Goal: Task Accomplishment & Management: Manage account settings

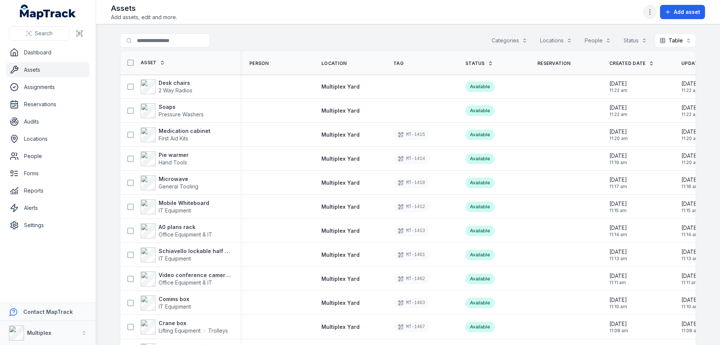
click at [648, 14] on icon "button" at bounding box center [649, 11] width 7 height 7
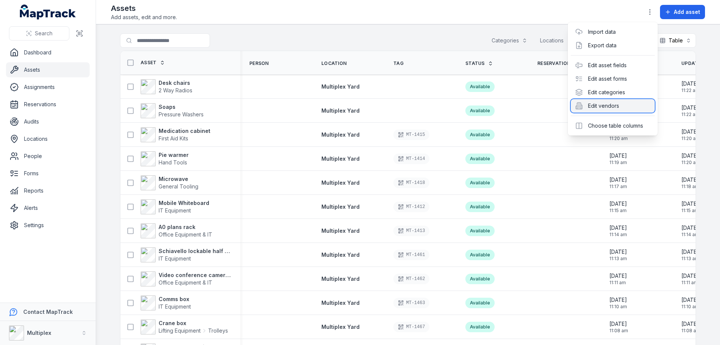
click at [625, 106] on div "Edit vendors" at bounding box center [613, 105] width 84 height 13
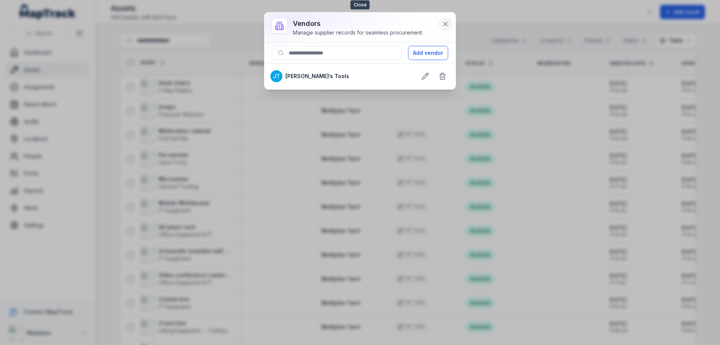
click at [448, 25] on icon at bounding box center [445, 23] width 7 height 7
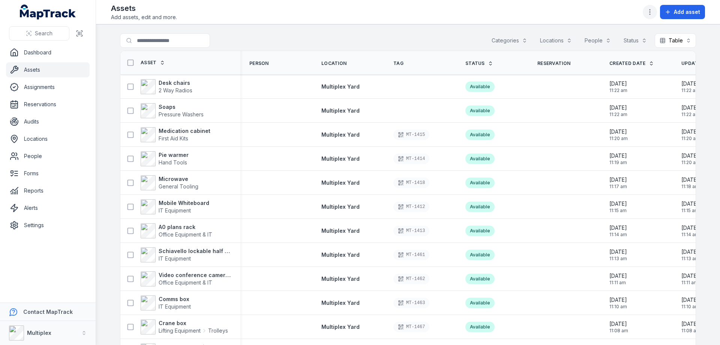
click at [648, 12] on icon "button" at bounding box center [649, 11] width 7 height 7
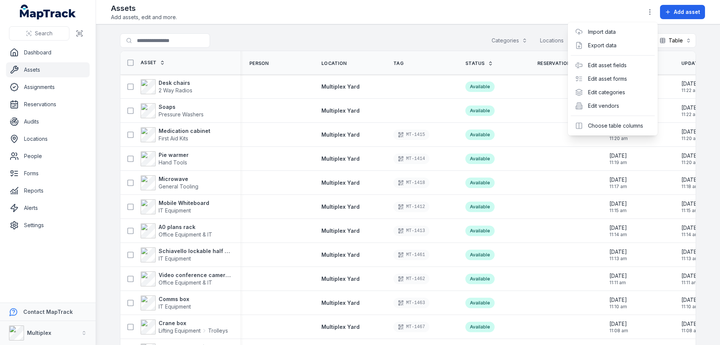
click at [614, 17] on div "Assets Add assets, edit and more. Add asset" at bounding box center [408, 12] width 594 height 18
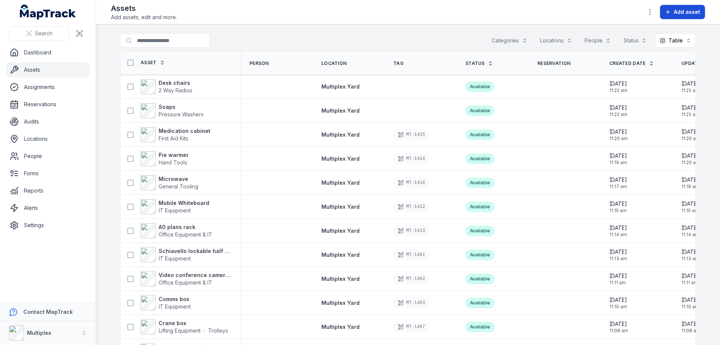
click at [674, 12] on span "Add asset" at bounding box center [687, 11] width 26 height 7
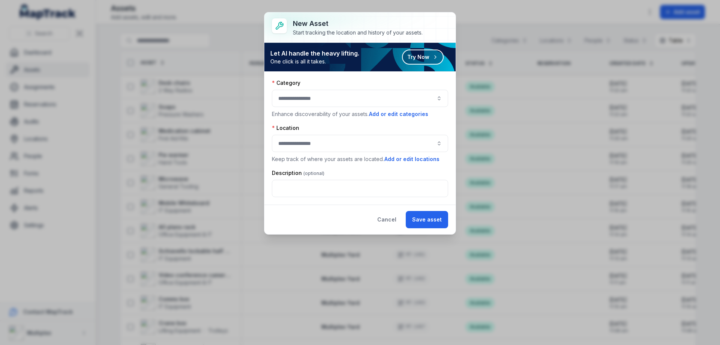
click at [313, 97] on button "button" at bounding box center [360, 98] width 176 height 17
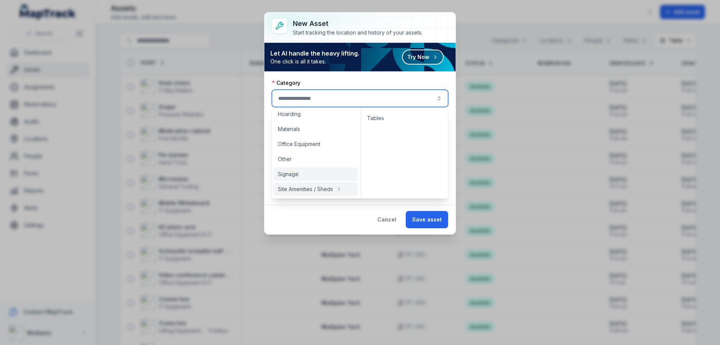
scroll to position [94, 0]
click at [396, 217] on button "Cancel" at bounding box center [387, 219] width 32 height 17
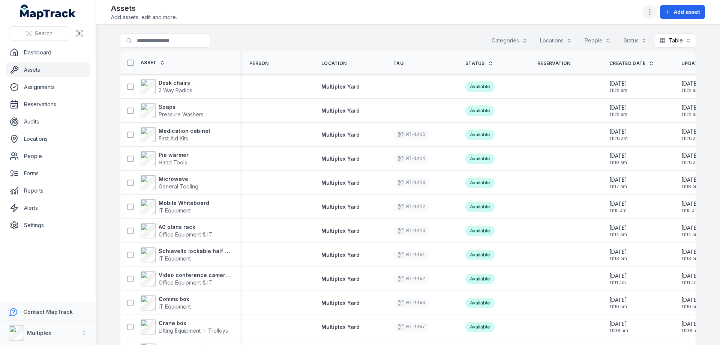
click at [653, 12] on icon "button" at bounding box center [649, 11] width 7 height 7
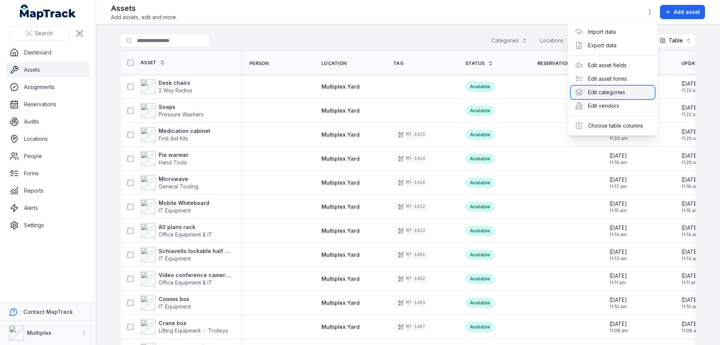
click at [610, 92] on div "Edit categories" at bounding box center [613, 91] width 84 height 13
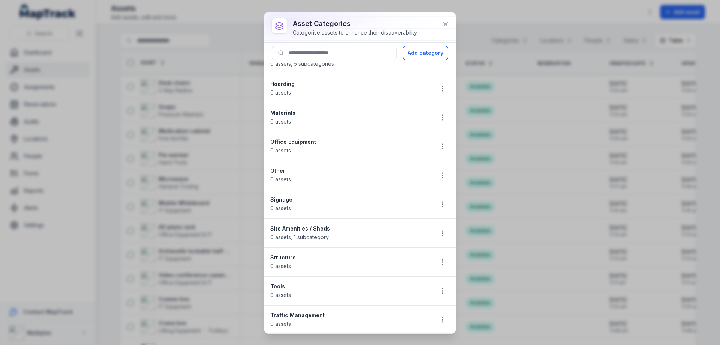
scroll to position [76, 0]
click at [439, 232] on icon "button" at bounding box center [442, 231] width 7 height 7
click at [391, 251] on div "Edit" at bounding box center [399, 251] width 84 height 13
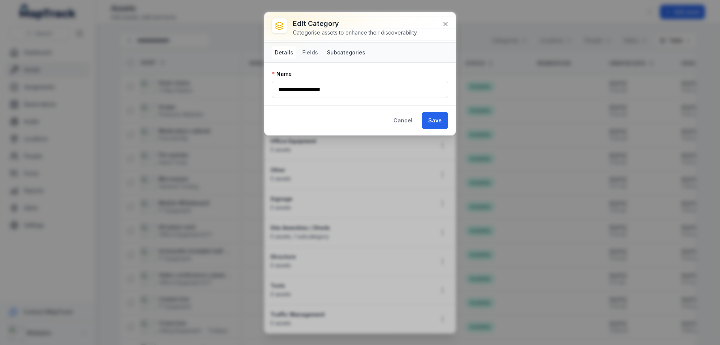
click at [338, 56] on button "Subcategories" at bounding box center [346, 52] width 44 height 13
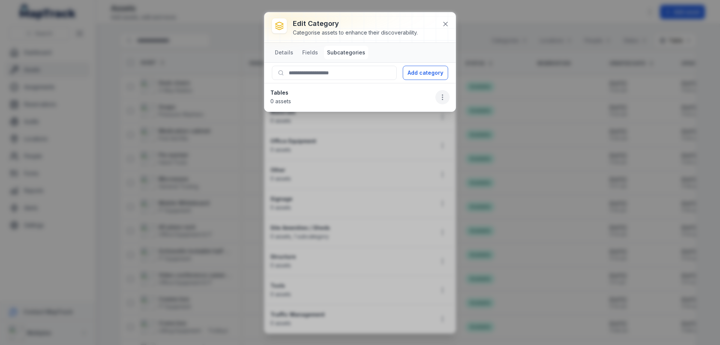
click at [442, 97] on icon "button" at bounding box center [442, 96] width 7 height 7
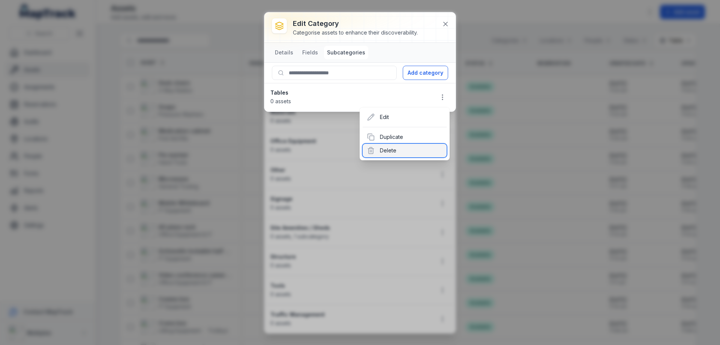
click at [400, 152] on div "Delete" at bounding box center [405, 150] width 84 height 13
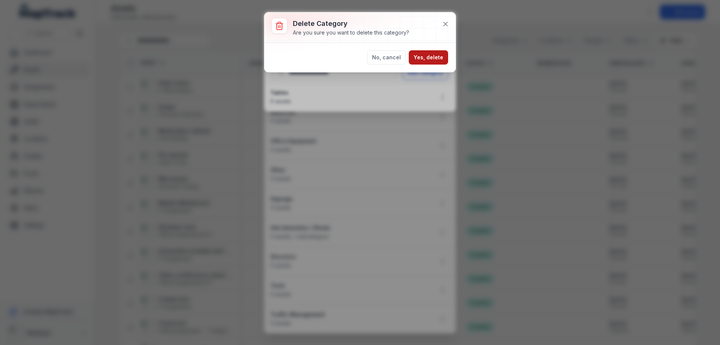
click at [434, 59] on button "Yes, delete" at bounding box center [428, 57] width 39 height 14
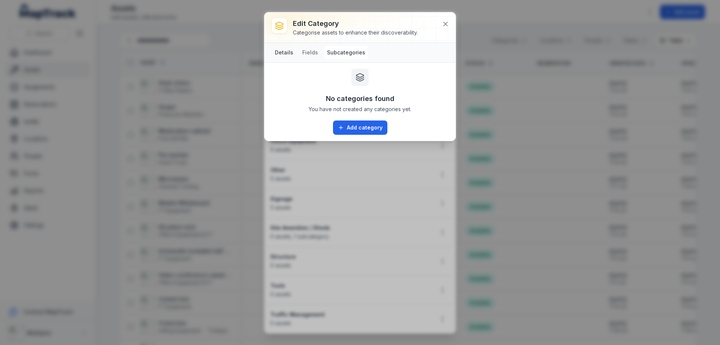
click at [289, 57] on button "Details" at bounding box center [284, 52] width 24 height 13
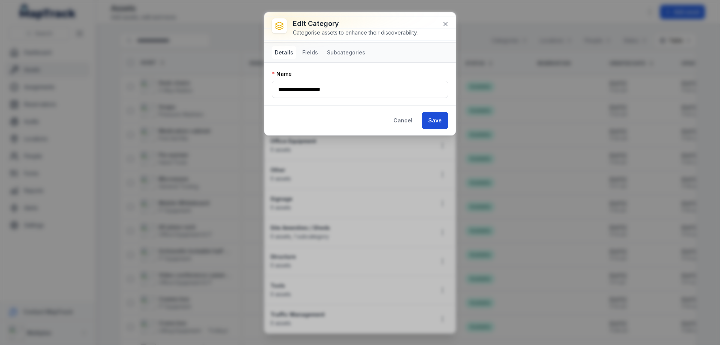
click at [431, 122] on button "Save" at bounding box center [435, 120] width 26 height 17
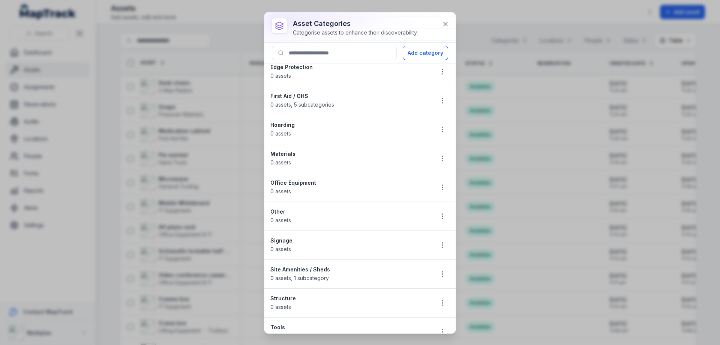
scroll to position [0, 0]
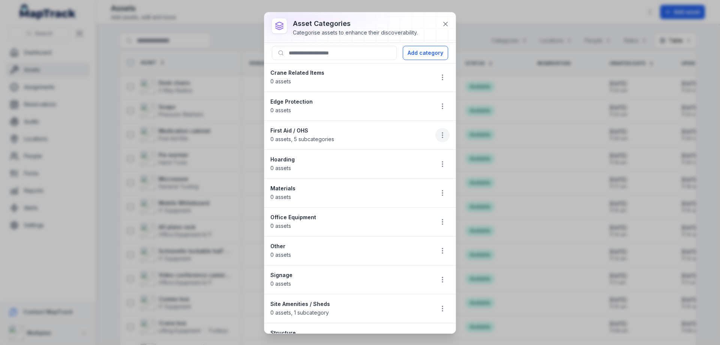
click at [439, 132] on icon "button" at bounding box center [442, 134] width 7 height 7
click at [387, 154] on div "Edit" at bounding box center [399, 154] width 84 height 13
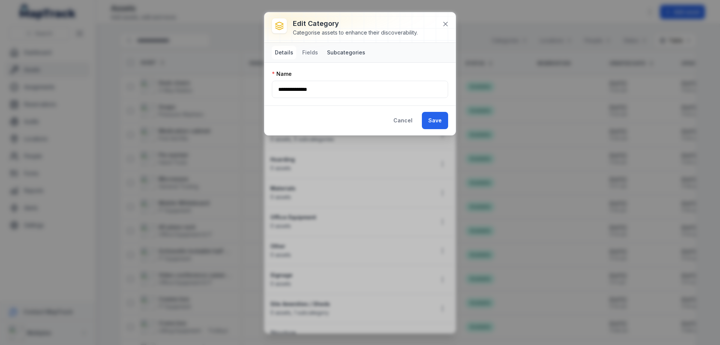
click at [326, 46] on button "Subcategories" at bounding box center [346, 52] width 44 height 13
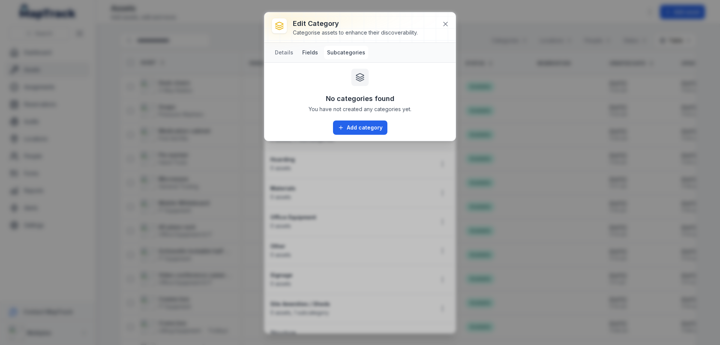
click at [310, 51] on button "Fields" at bounding box center [310, 52] width 22 height 13
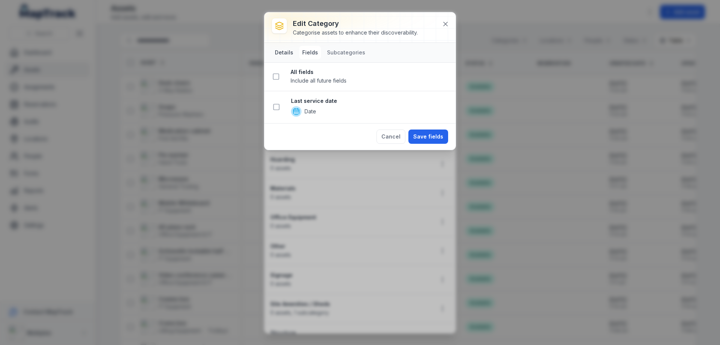
click at [285, 51] on button "Details" at bounding box center [284, 52] width 24 height 13
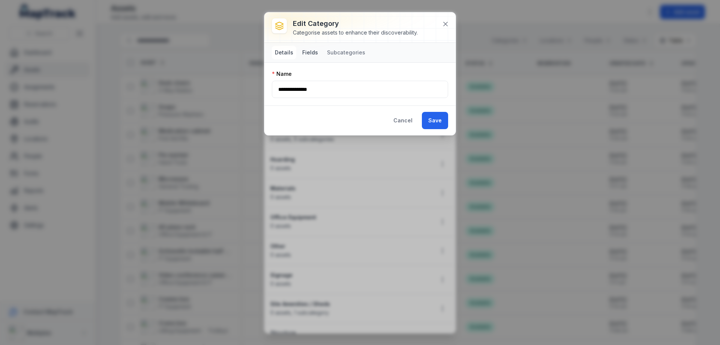
click at [305, 50] on button "Fields" at bounding box center [310, 52] width 22 height 13
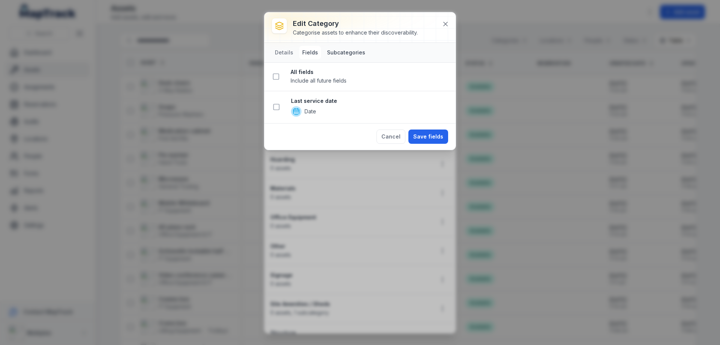
click at [331, 50] on button "Subcategories" at bounding box center [346, 52] width 44 height 13
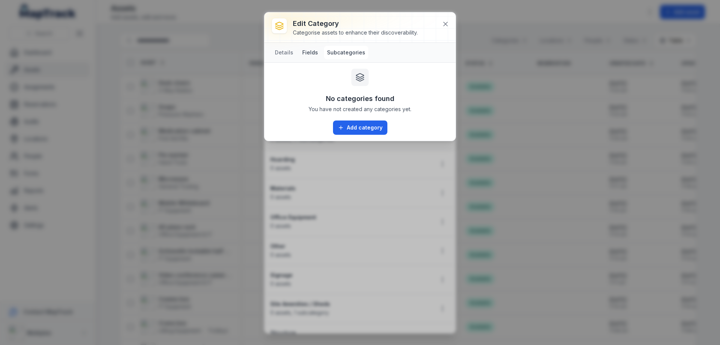
click at [311, 52] on button "Fields" at bounding box center [310, 52] width 22 height 13
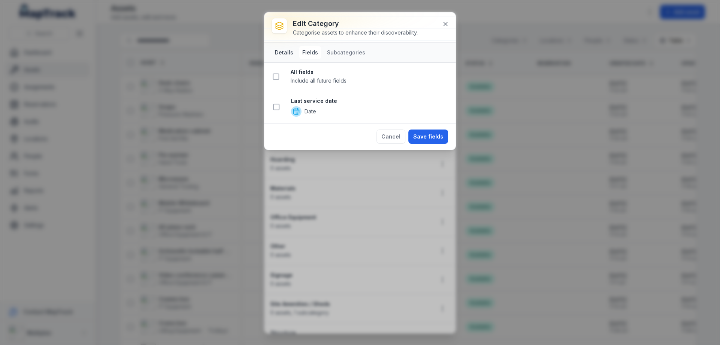
click at [287, 53] on button "Details" at bounding box center [284, 52] width 24 height 13
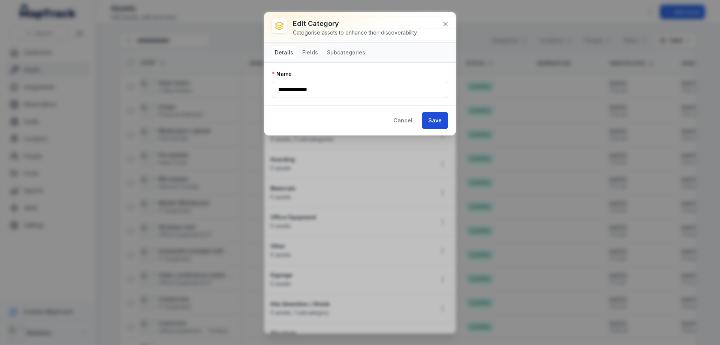
click at [440, 123] on button "Save" at bounding box center [435, 120] width 26 height 17
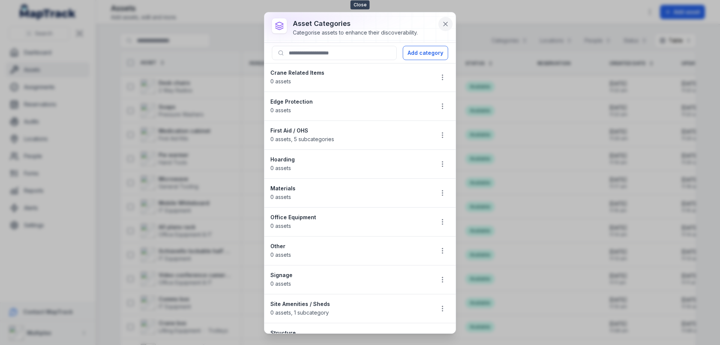
click at [443, 26] on icon at bounding box center [445, 24] width 4 height 4
